Goal: Information Seeking & Learning: Understand process/instructions

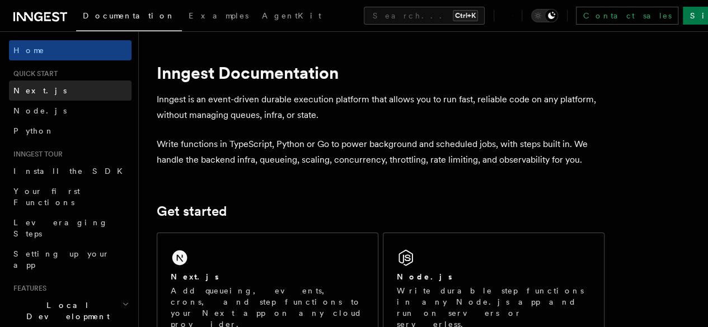
click at [43, 91] on link "Next.js" at bounding box center [70, 91] width 123 height 20
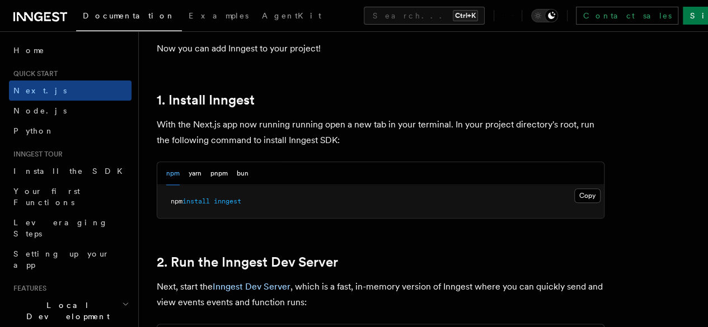
scroll to position [616, 0]
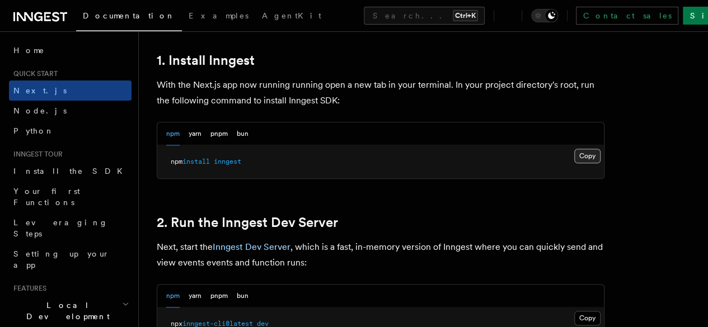
click at [574, 163] on button "Copy Copied" at bounding box center [587, 156] width 26 height 15
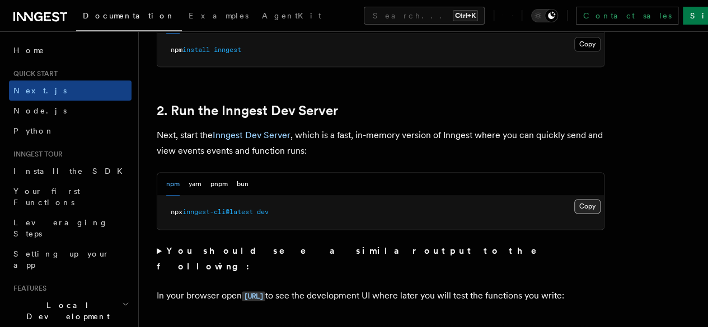
click at [574, 214] on button "Copy Copied" at bounding box center [587, 206] width 26 height 15
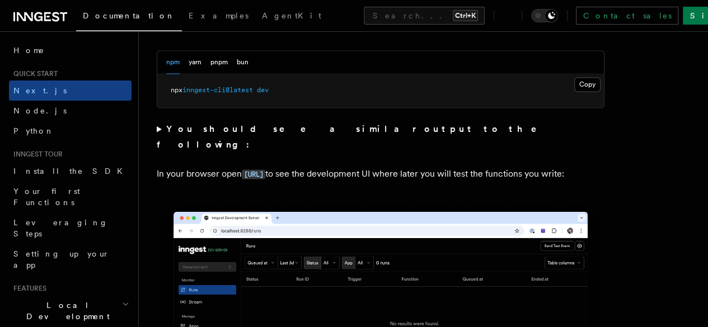
scroll to position [840, 0]
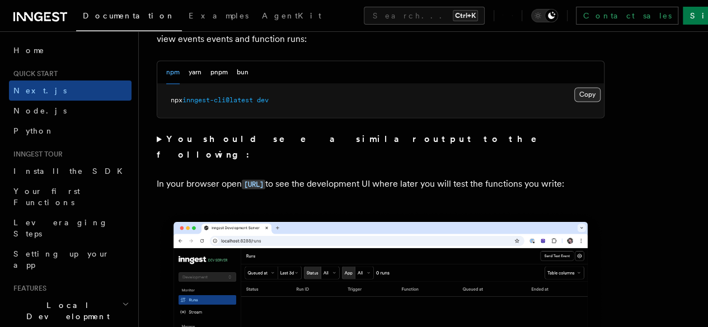
click at [574, 102] on button "Copy Copied" at bounding box center [587, 94] width 26 height 15
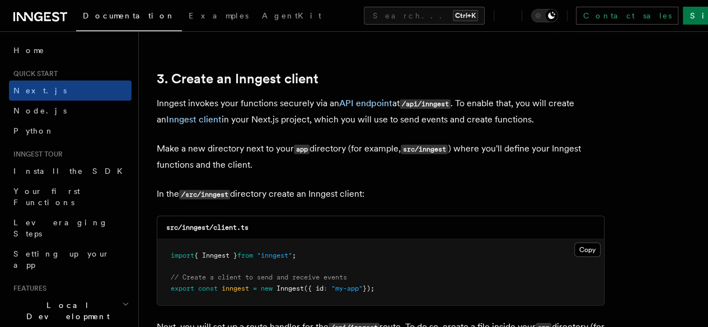
scroll to position [1343, 0]
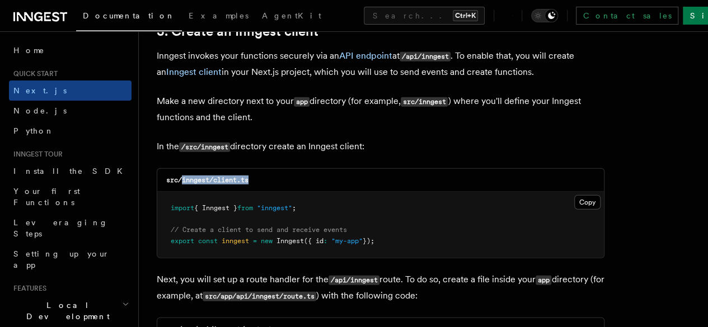
drag, startPoint x: 243, startPoint y: 167, endPoint x: 182, endPoint y: 172, distance: 60.7
click at [182, 172] on div "src/inngest/client.ts" at bounding box center [380, 180] width 447 height 23
copy code "inngest/client.ts"
click at [355, 171] on div "src/inngest/client.ts" at bounding box center [380, 180] width 447 height 23
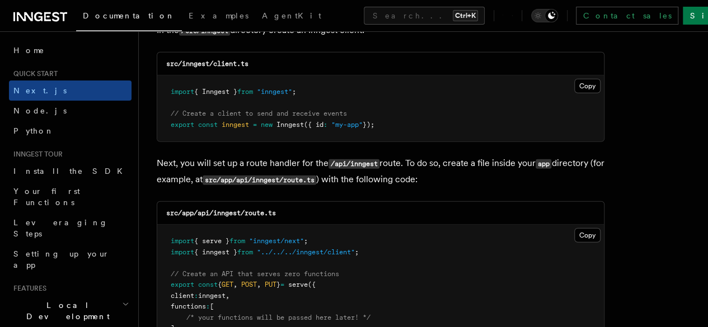
scroll to position [1455, 0]
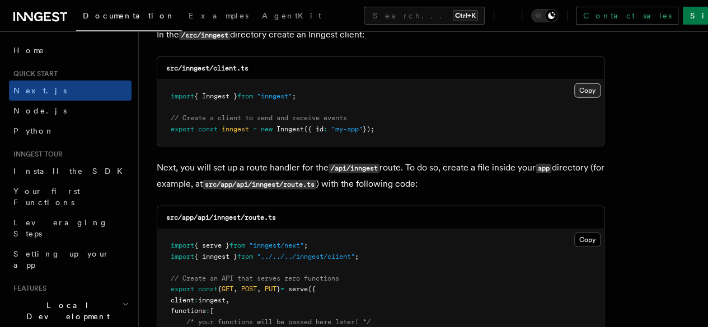
click at [574, 83] on button "Copy Copied" at bounding box center [587, 90] width 26 height 15
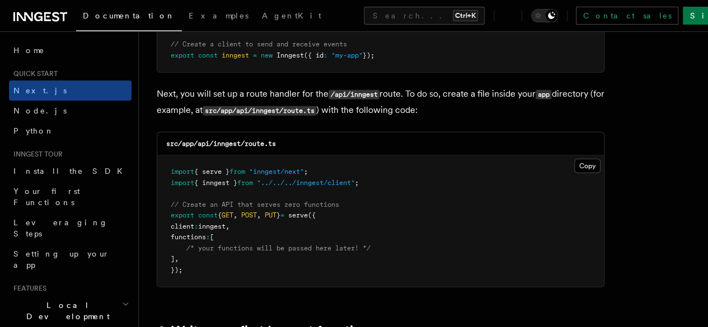
scroll to position [1567, 0]
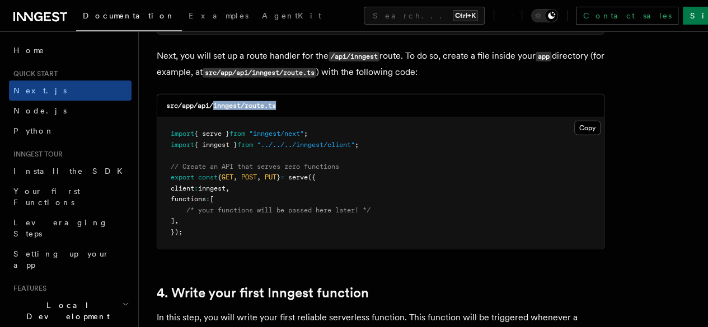
drag, startPoint x: 283, startPoint y: 95, endPoint x: 214, endPoint y: 97, distance: 68.9
click at [214, 97] on div "src/app/api/inngest/route.ts" at bounding box center [380, 106] width 447 height 23
copy code "inngest/route.ts"
click at [351, 99] on div "src/app/api/inngest/route.ts" at bounding box center [380, 106] width 447 height 23
click at [574, 121] on button "Copy Copied" at bounding box center [587, 128] width 26 height 15
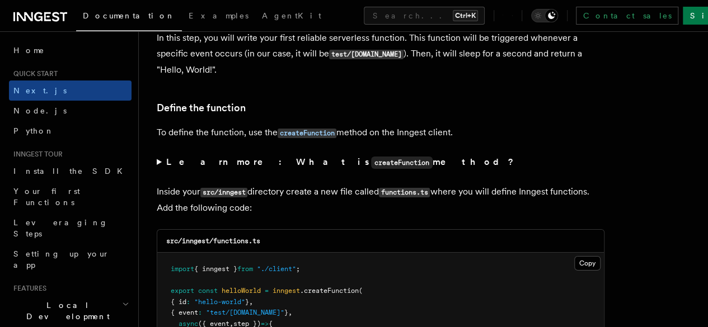
scroll to position [1903, 0]
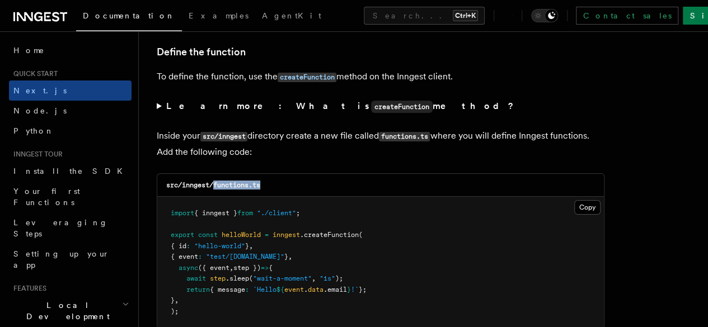
drag, startPoint x: 214, startPoint y: 175, endPoint x: 281, endPoint y: 174, distance: 66.6
click at [281, 174] on div "src/inngest/functions.ts" at bounding box center [380, 185] width 447 height 23
copy code "functions.ts"
click at [574, 200] on button "Copy Copied" at bounding box center [587, 207] width 26 height 15
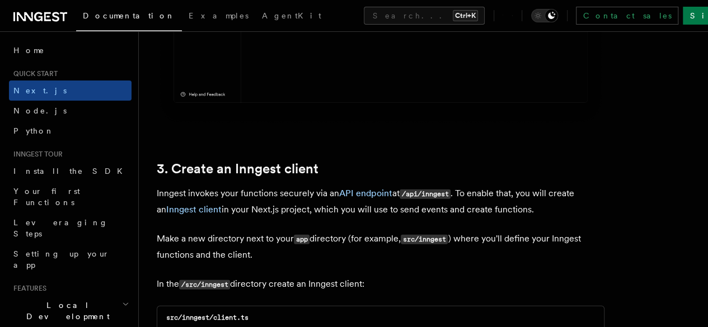
scroll to position [1195, 0]
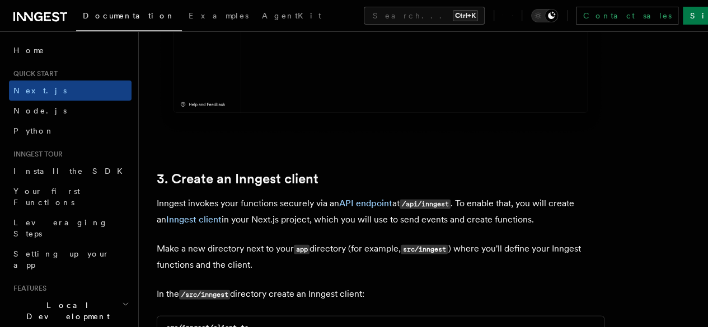
click at [29, 13] on icon at bounding box center [40, 16] width 54 height 13
